Goal: Find specific page/section: Find specific page/section

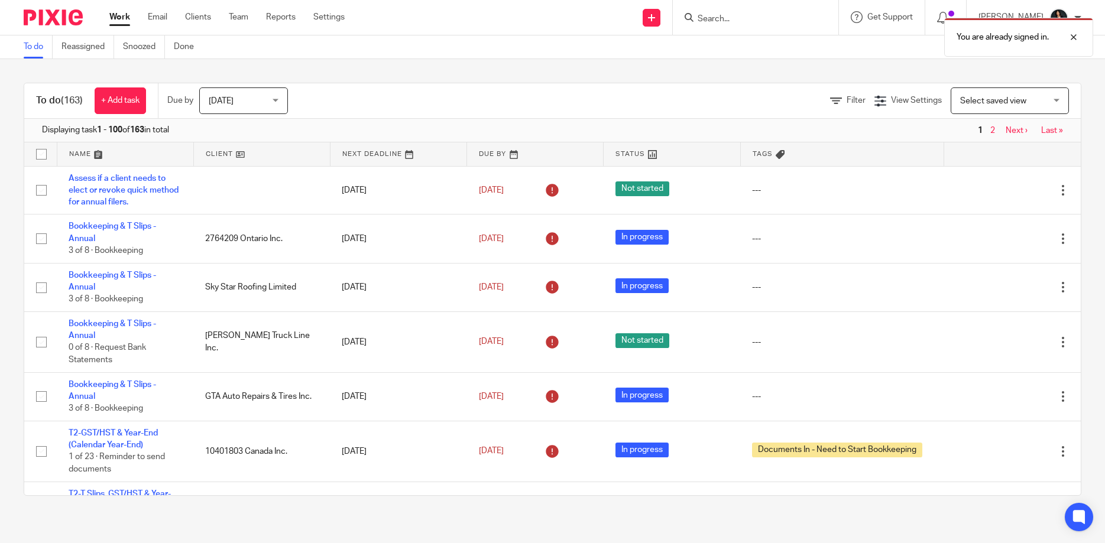
click at [712, 20] on div "You are already signed in." at bounding box center [823, 34] width 541 height 45
drag, startPoint x: 707, startPoint y: 20, endPoint x: 716, endPoint y: 27, distance: 12.2
click at [707, 20] on div "You are already signed in." at bounding box center [823, 34] width 541 height 45
click at [723, 18] on input "Search" at bounding box center [749, 19] width 106 height 11
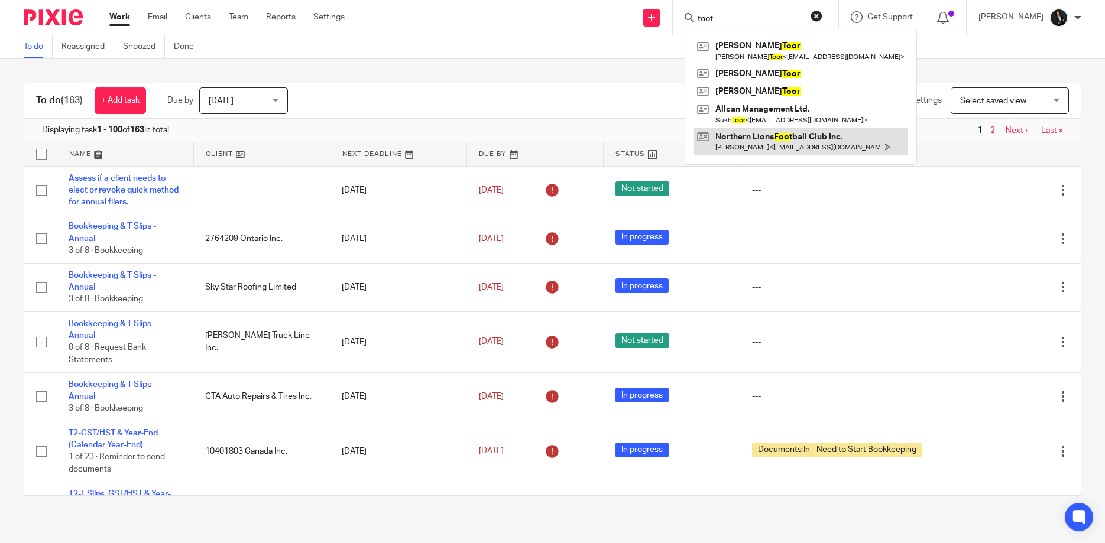
type input "toot"
click at [736, 146] on link at bounding box center [800, 141] width 213 height 27
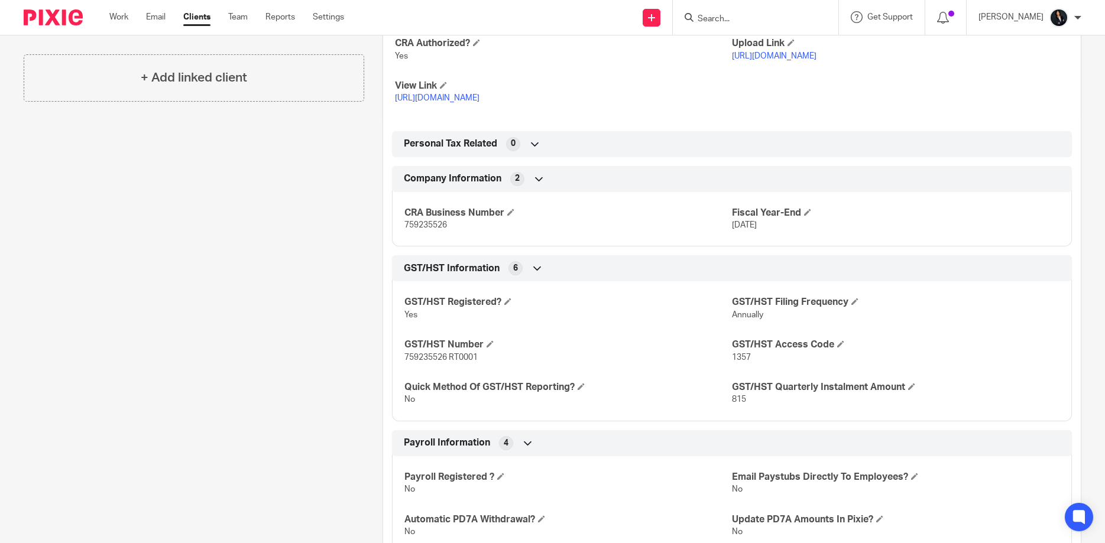
scroll to position [454, 0]
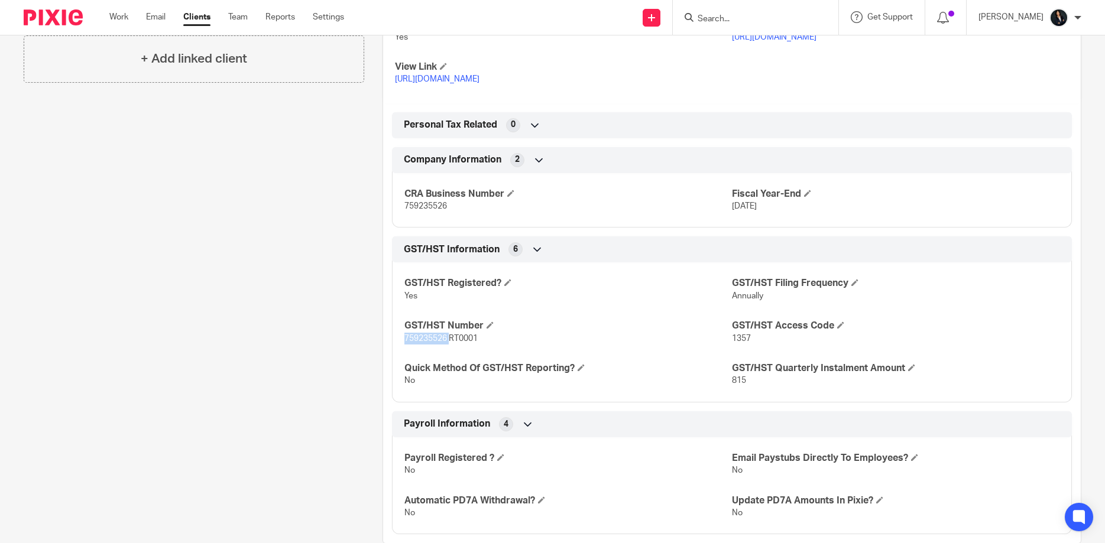
drag, startPoint x: 405, startPoint y: 338, endPoint x: 444, endPoint y: 339, distance: 39.6
click at [449, 339] on span "759235526 RT0001" at bounding box center [440, 338] width 73 height 8
copy span "759235526"
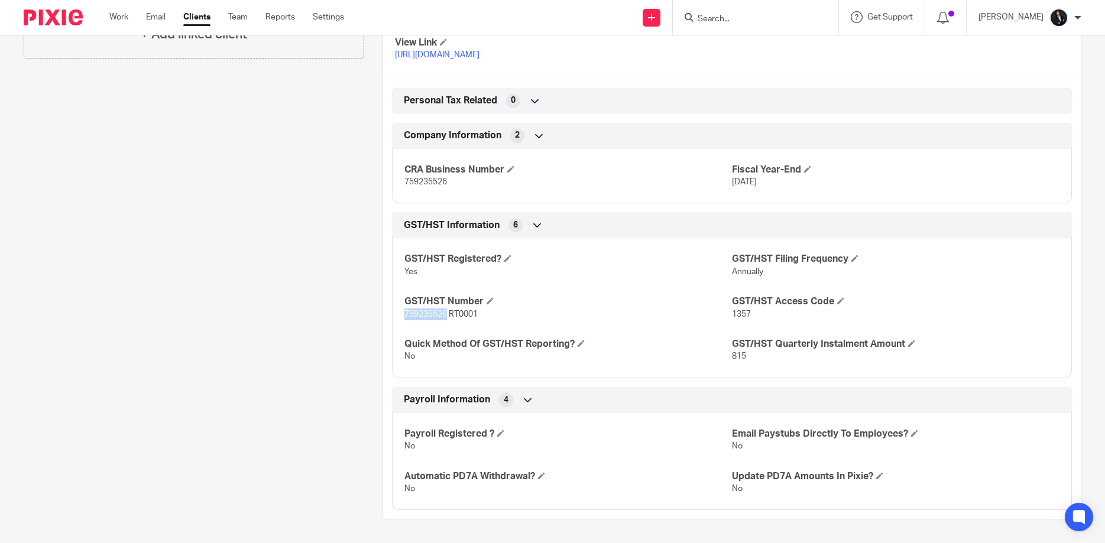
copy span "759235526"
